Goal: Navigation & Orientation: Find specific page/section

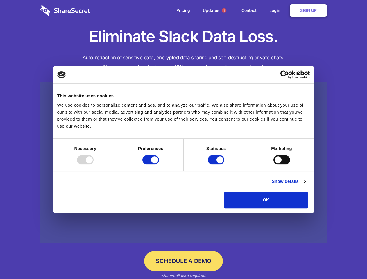
click at [94, 165] on div at bounding box center [85, 159] width 17 height 9
click at [159, 165] on input "Preferences" at bounding box center [151, 159] width 17 height 9
checkbox input "false"
click at [217, 165] on input "Statistics" at bounding box center [216, 159] width 17 height 9
checkbox input "false"
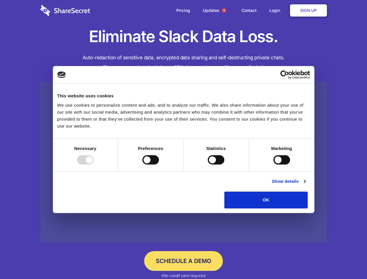
click at [274, 165] on input "Marketing" at bounding box center [282, 159] width 17 height 9
checkbox input "true"
click at [306, 185] on link "Show details" at bounding box center [289, 181] width 34 height 7
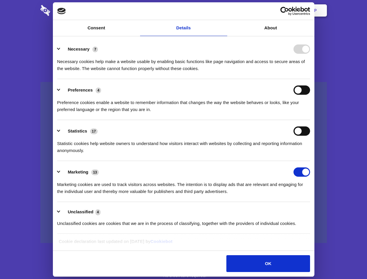
click at [310, 72] on div "Necessary cookies help make a website usable by enabling basic functions like p…" at bounding box center [183, 63] width 253 height 18
click at [224, 10] on span "1" at bounding box center [224, 10] width 5 height 5
